Goal: Task Accomplishment & Management: Complete application form

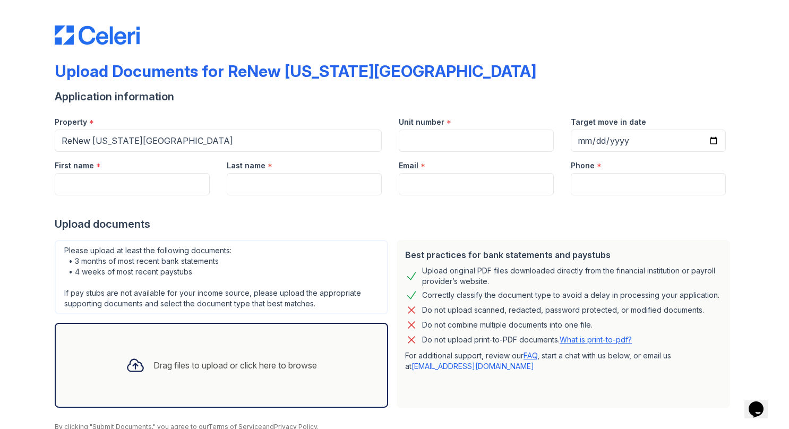
scroll to position [44, 0]
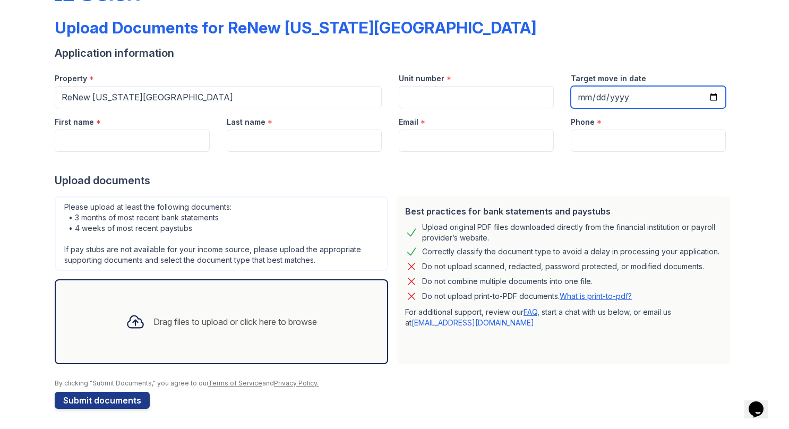
click at [709, 99] on input "Target move in date" at bounding box center [648, 97] width 155 height 22
type input "[DATE]"
click at [715, 97] on input "[DATE]" at bounding box center [648, 97] width 155 height 22
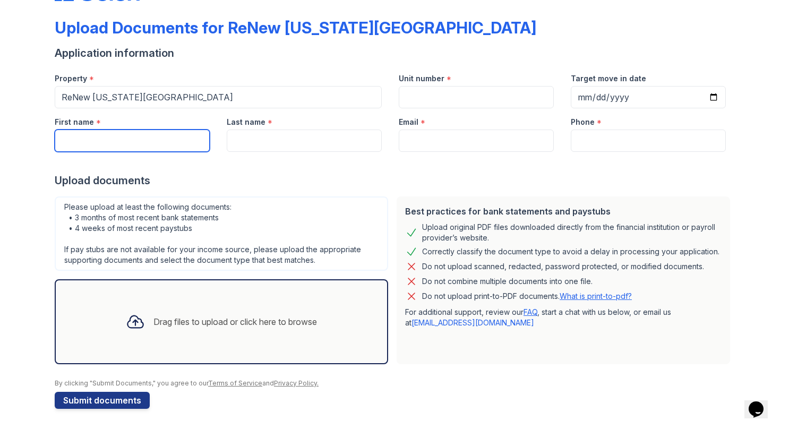
click at [109, 139] on input "First name" at bounding box center [132, 141] width 155 height 22
type input "Kelin"
type input "LG1200"
type input "[PERSON_NAME]"
type input "[EMAIL_ADDRESS][DOMAIN_NAME]"
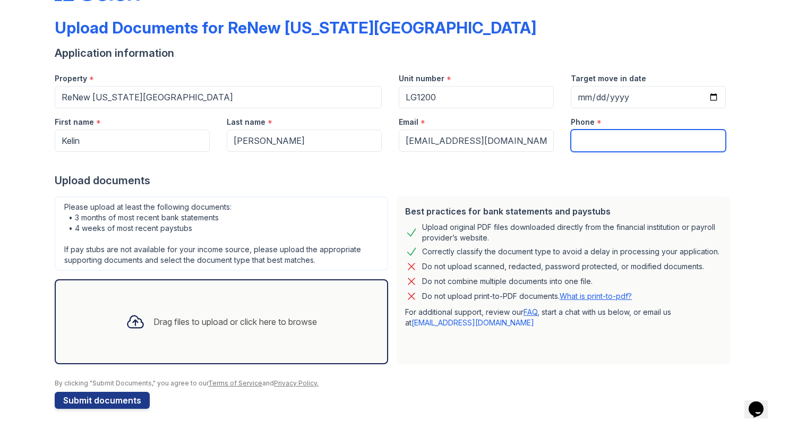
type input "8048787663"
click at [127, 316] on icon at bounding box center [134, 322] width 15 height 12
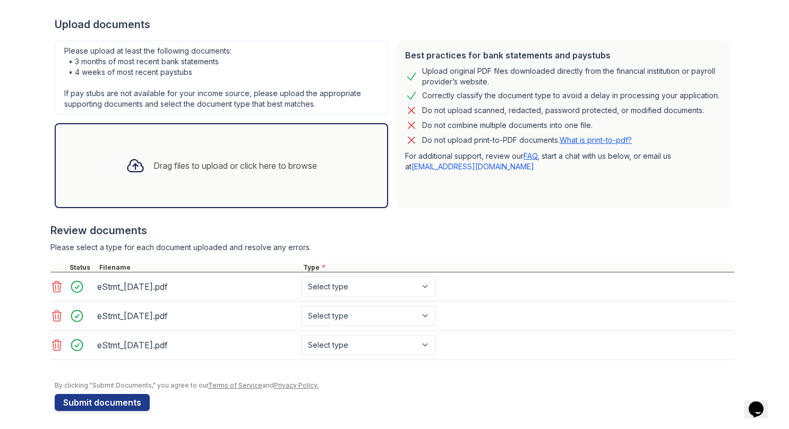
scroll to position [200, 0]
click at [349, 283] on select "Select type Paystub Bank Statement Offer Letter Tax Documents Benefit Award Let…" at bounding box center [368, 286] width 134 height 20
select select "bank_statement"
click at [301, 276] on select "Select type Paystub Bank Statement Offer Letter Tax Documents Benefit Award Let…" at bounding box center [368, 286] width 134 height 20
click at [353, 309] on select "Select type Paystub Bank Statement Offer Letter Tax Documents Benefit Award Let…" at bounding box center [368, 315] width 134 height 20
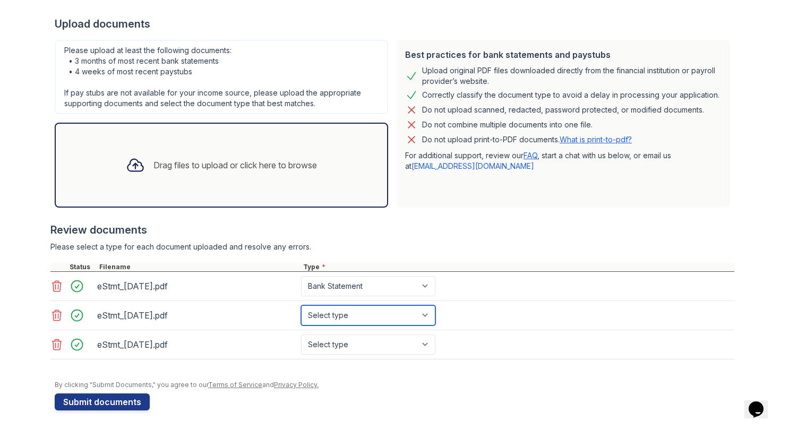
select select "bank_statement"
click at [301, 305] on select "Select type Paystub Bank Statement Offer Letter Tax Documents Benefit Award Let…" at bounding box center [368, 315] width 134 height 20
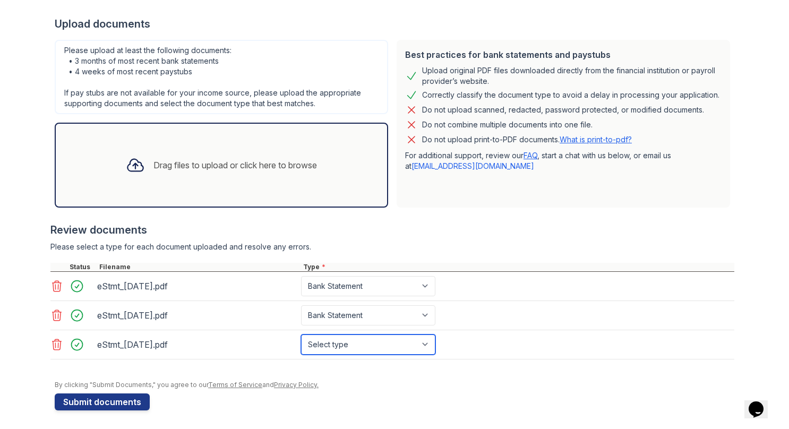
click at [344, 342] on select "Select type Paystub Bank Statement Offer Letter Tax Documents Benefit Award Let…" at bounding box center [368, 344] width 134 height 20
select select "bank_statement"
click at [301, 334] on select "Select type Paystub Bank Statement Offer Letter Tax Documents Benefit Award Let…" at bounding box center [368, 344] width 134 height 20
click at [217, 170] on div "Drag files to upload or click here to browse" at bounding box center [235, 165] width 164 height 13
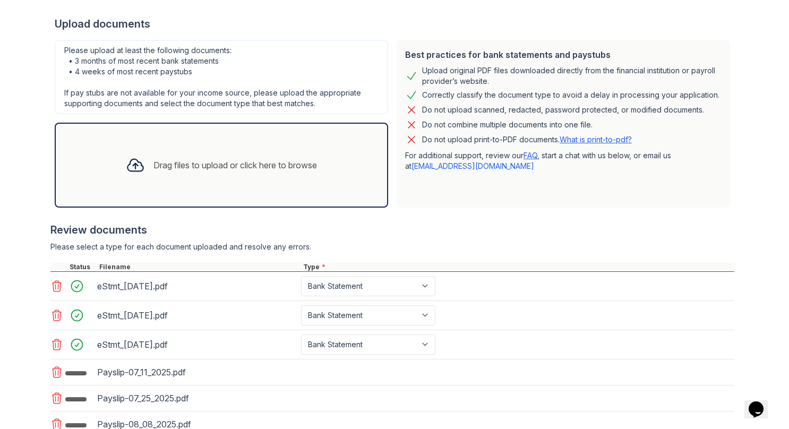
scroll to position [304, 0]
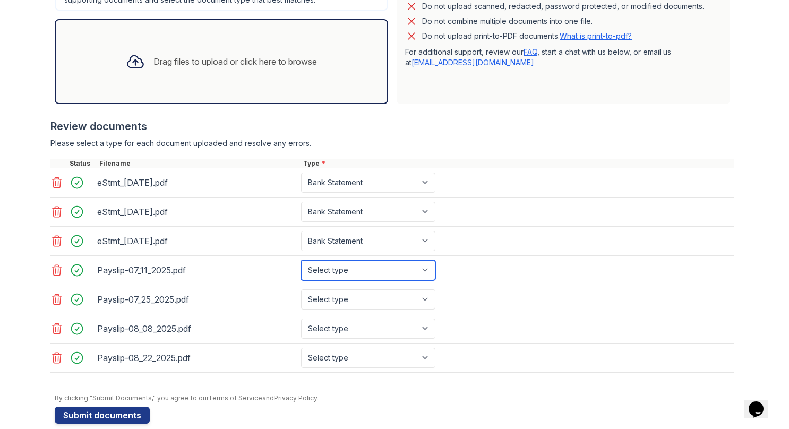
click at [330, 270] on select "Select type Paystub Bank Statement Offer Letter Tax Documents Benefit Award Let…" at bounding box center [368, 270] width 134 height 20
select select "paystub"
click at [301, 260] on select "Select type Paystub Bank Statement Offer Letter Tax Documents Benefit Award Let…" at bounding box center [368, 270] width 134 height 20
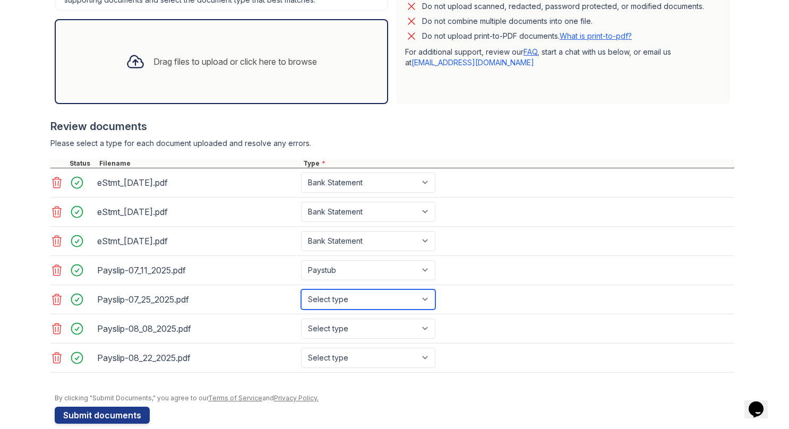
click at [334, 299] on select "Select type Paystub Bank Statement Offer Letter Tax Documents Benefit Award Let…" at bounding box center [368, 299] width 134 height 20
select select "paystub"
click at [301, 289] on select "Select type Paystub Bank Statement Offer Letter Tax Documents Benefit Award Let…" at bounding box center [368, 299] width 134 height 20
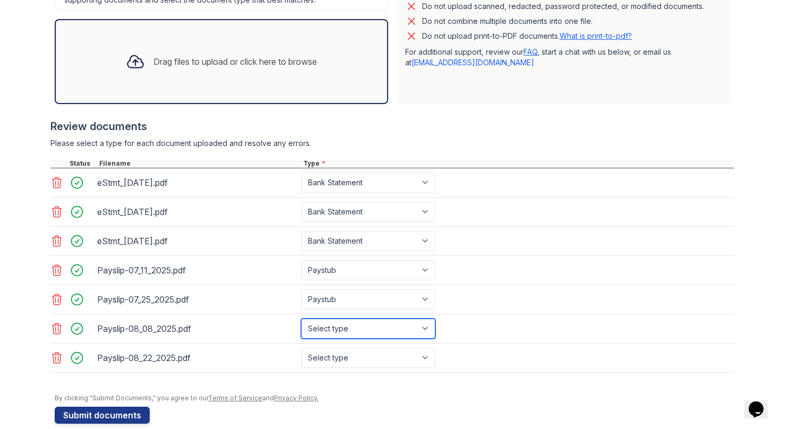
click at [341, 319] on select "Select type Paystub Bank Statement Offer Letter Tax Documents Benefit Award Let…" at bounding box center [368, 329] width 134 height 20
select select "paystub"
click at [301, 319] on select "Select type Paystub Bank Statement Offer Letter Tax Documents Benefit Award Let…" at bounding box center [368, 329] width 134 height 20
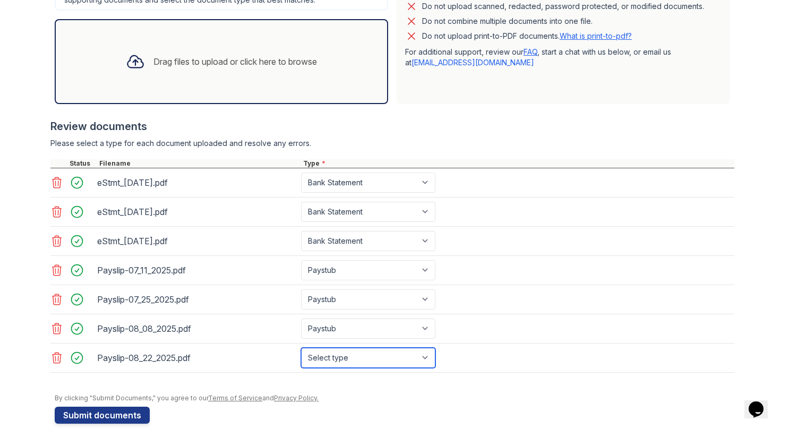
click at [340, 348] on select "Select type Paystub Bank Statement Offer Letter Tax Documents Benefit Award Let…" at bounding box center [368, 358] width 134 height 20
select select "paystub"
click at [301, 348] on select "Select type Paystub Bank Statement Offer Letter Tax Documents Benefit Award Let…" at bounding box center [368, 358] width 134 height 20
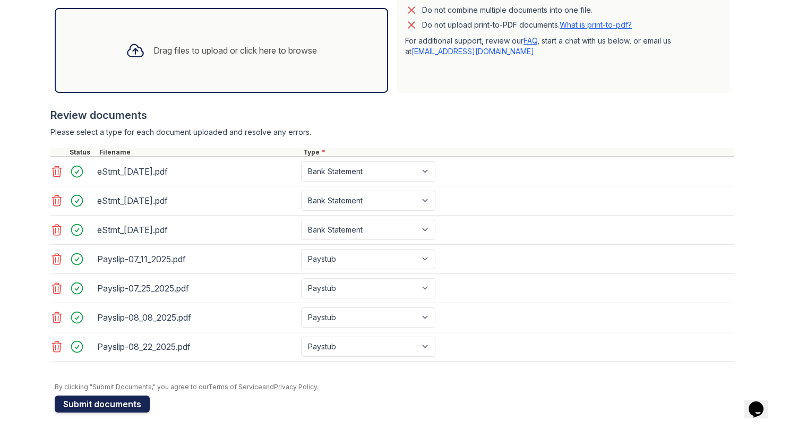
click at [106, 403] on button "Submit documents" at bounding box center [102, 403] width 95 height 17
